Goal: Task Accomplishment & Management: Use online tool/utility

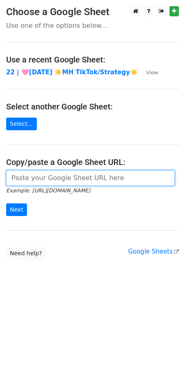
click at [49, 179] on input "url" at bounding box center [90, 178] width 168 height 16
paste input "https://docs.google.com/spreadsheets/d/1NJFyJcyNaBQfuf_3CtUyKz048KYT99i5UV0wUM9…"
type input "https://docs.google.com/spreadsheets/d/1NJFyJcyNaBQfuf_3CtUyKz048KYT99i5UV0wUM9…"
click at [6, 203] on input "Next" at bounding box center [16, 209] width 21 height 13
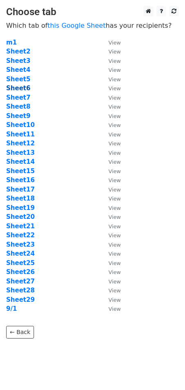
click at [21, 91] on strong "Sheet6" at bounding box center [18, 88] width 24 height 7
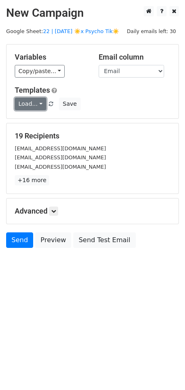
click at [22, 100] on link "Load..." at bounding box center [30, 104] width 31 height 13
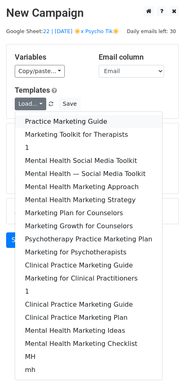
click at [62, 117] on link "Practice Marketing Guide" at bounding box center [88, 121] width 147 height 13
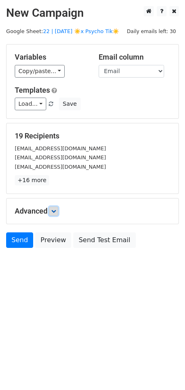
click at [53, 213] on icon at bounding box center [53, 211] width 5 height 5
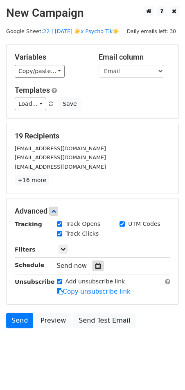
click at [96, 266] on icon at bounding box center [97, 266] width 5 height 6
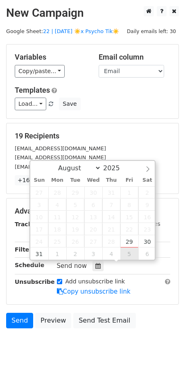
type input "2025-09-05 12:00"
select select "8"
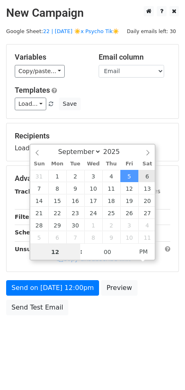
type input "2025-09-06 12:00"
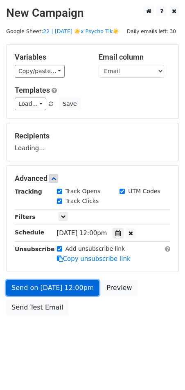
click at [80, 287] on link "Send on Sep 6 at 12:00pm" at bounding box center [52, 288] width 93 height 16
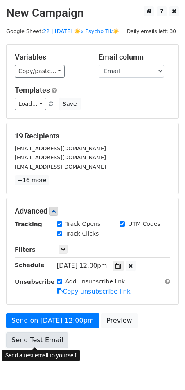
click at [40, 333] on link "Send Test Email" at bounding box center [37, 340] width 62 height 16
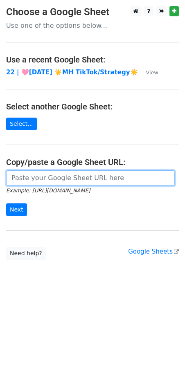
click at [47, 180] on input "url" at bounding box center [90, 178] width 168 height 16
paste input "https://docs.google.com/spreadsheets/d/1NJFyJcyNaBQfuf_3CtUyKz048KYT99i5UV0wUM9…"
type input "https://docs.google.com/spreadsheets/d/1NJFyJcyNaBQfuf_3CtUyKz048KYT99i5UV0wUM9…"
click at [6, 203] on input "Next" at bounding box center [16, 209] width 21 height 13
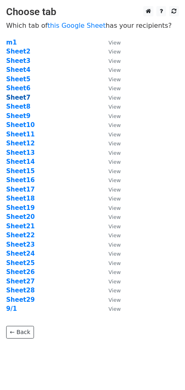
click at [23, 99] on strong "Sheet7" at bounding box center [18, 97] width 24 height 7
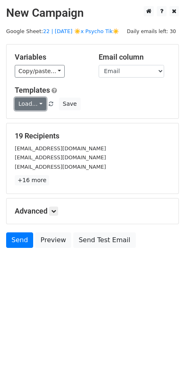
click at [29, 105] on link "Load..." at bounding box center [30, 104] width 31 height 13
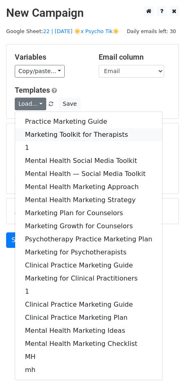
click at [40, 132] on link "Marketing Toolkit for Therapists" at bounding box center [88, 134] width 147 height 13
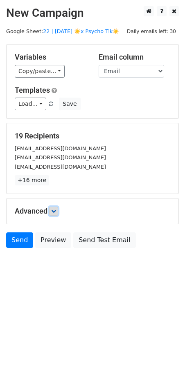
click at [58, 211] on link at bounding box center [53, 211] width 9 height 9
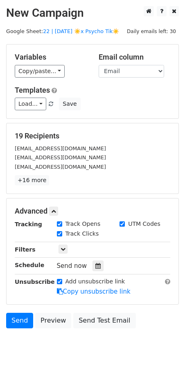
click at [96, 261] on div at bounding box center [97, 266] width 11 height 11
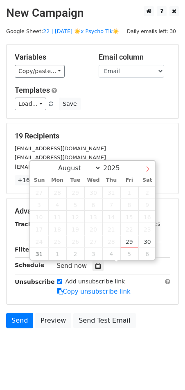
select select "8"
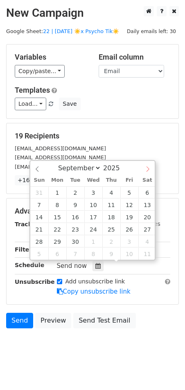
click at [150, 169] on icon at bounding box center [148, 169] width 6 height 6
type input "[DATE] 12:00"
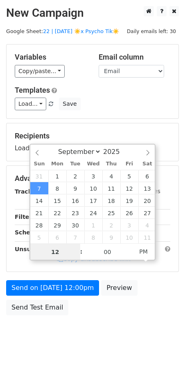
type input "8"
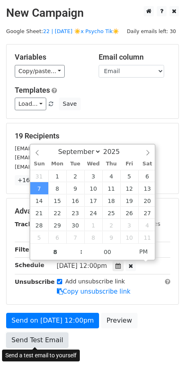
type input "[DATE] 20:00"
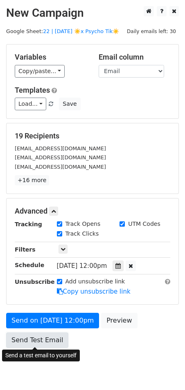
click at [31, 342] on link "Send Test Email" at bounding box center [37, 340] width 62 height 16
